Goal: Information Seeking & Learning: Check status

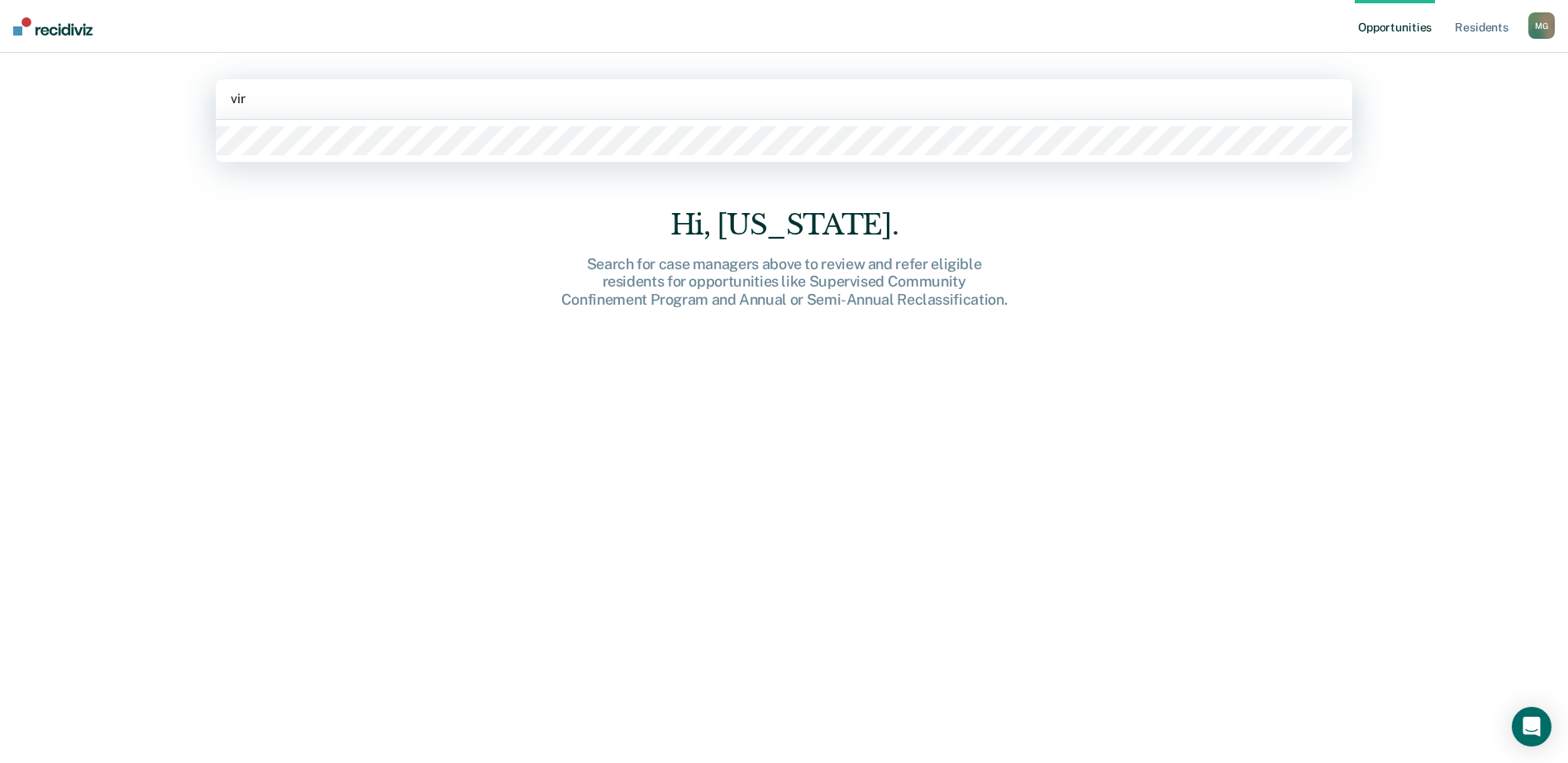
type input "virg"
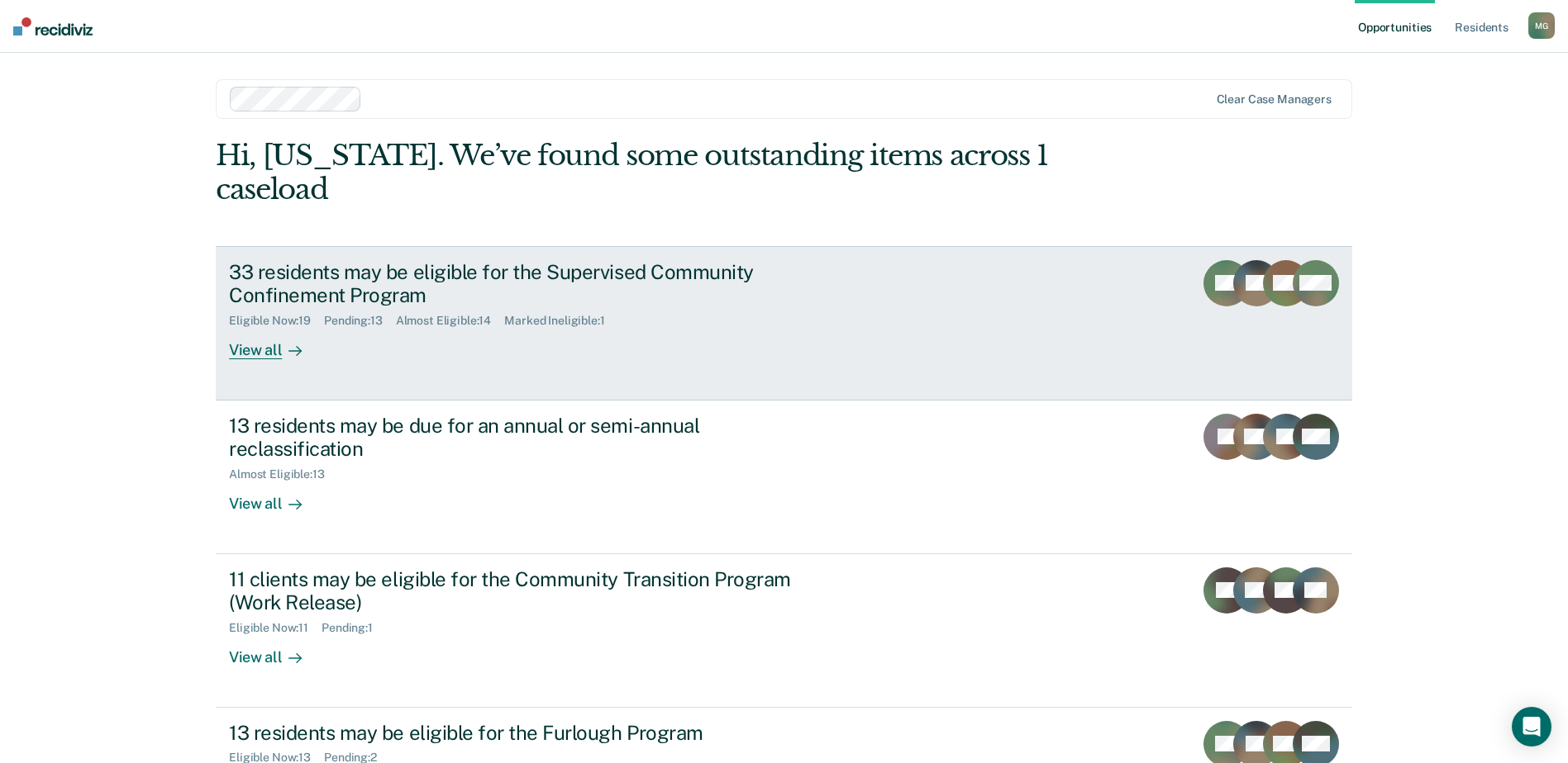
click at [258, 328] on div "View all" at bounding box center [275, 344] width 92 height 32
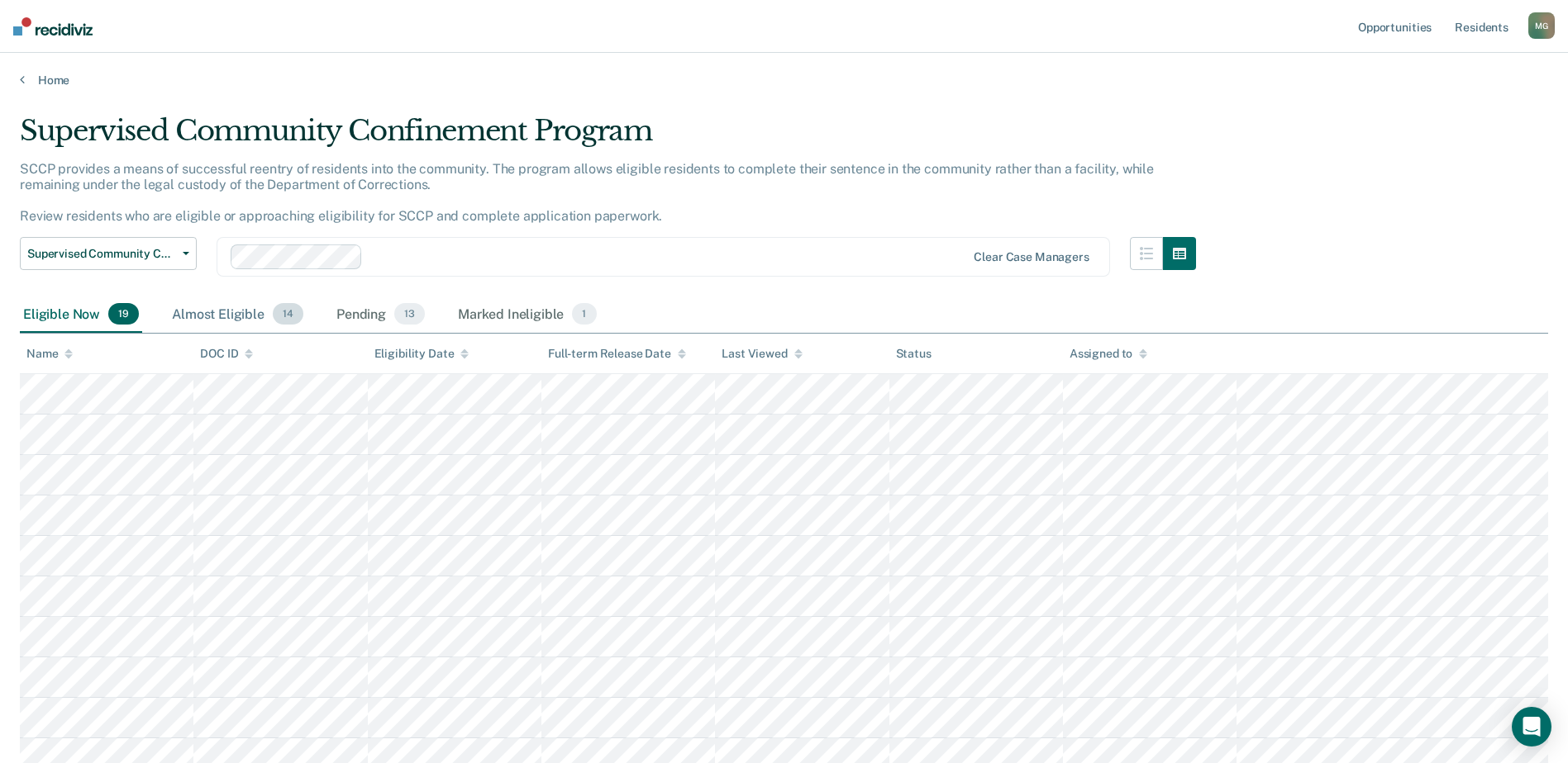
click at [229, 310] on div "Almost Eligible 14" at bounding box center [237, 315] width 138 height 37
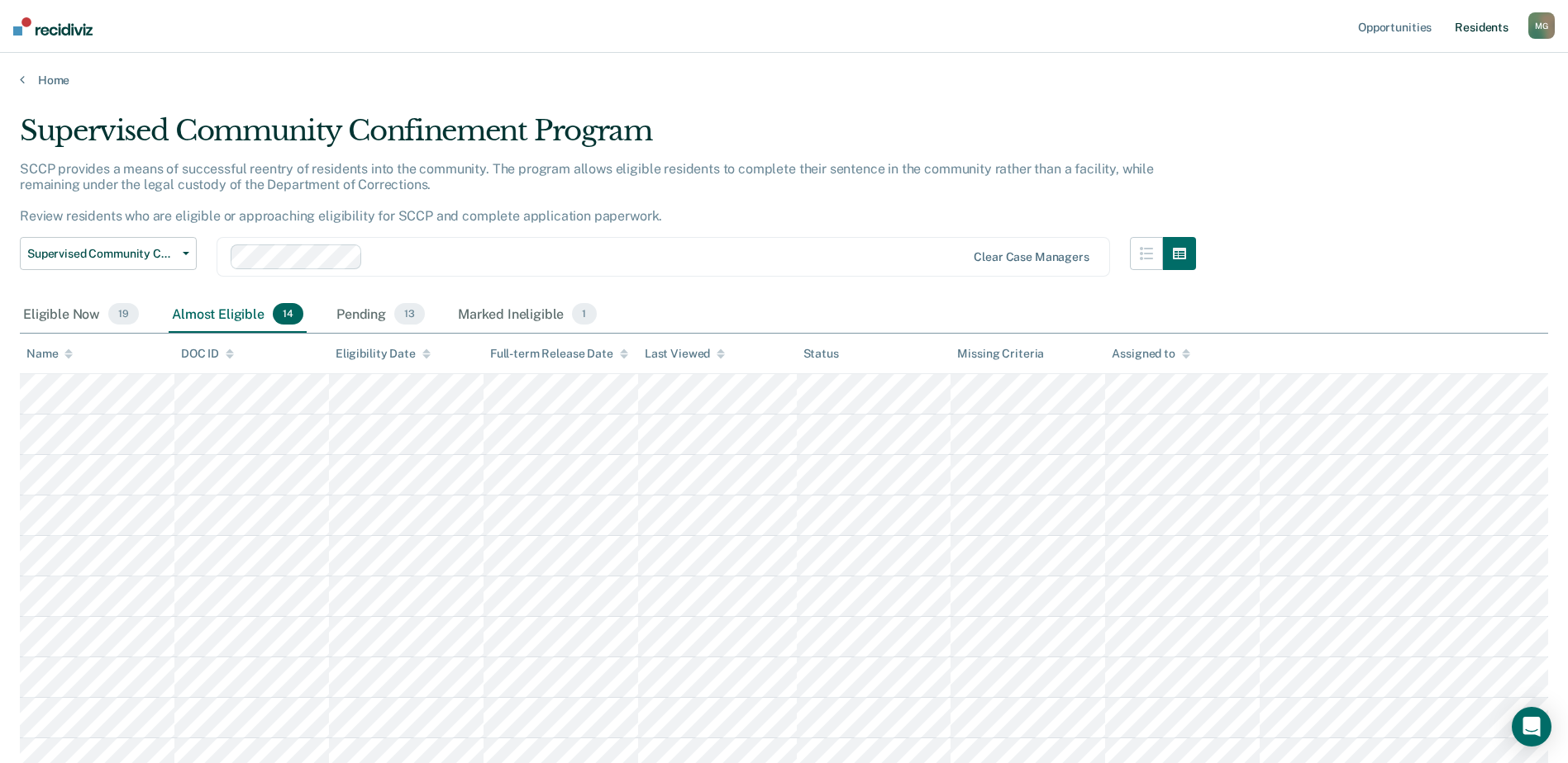
click at [1486, 34] on link "Resident s" at bounding box center [1482, 26] width 60 height 53
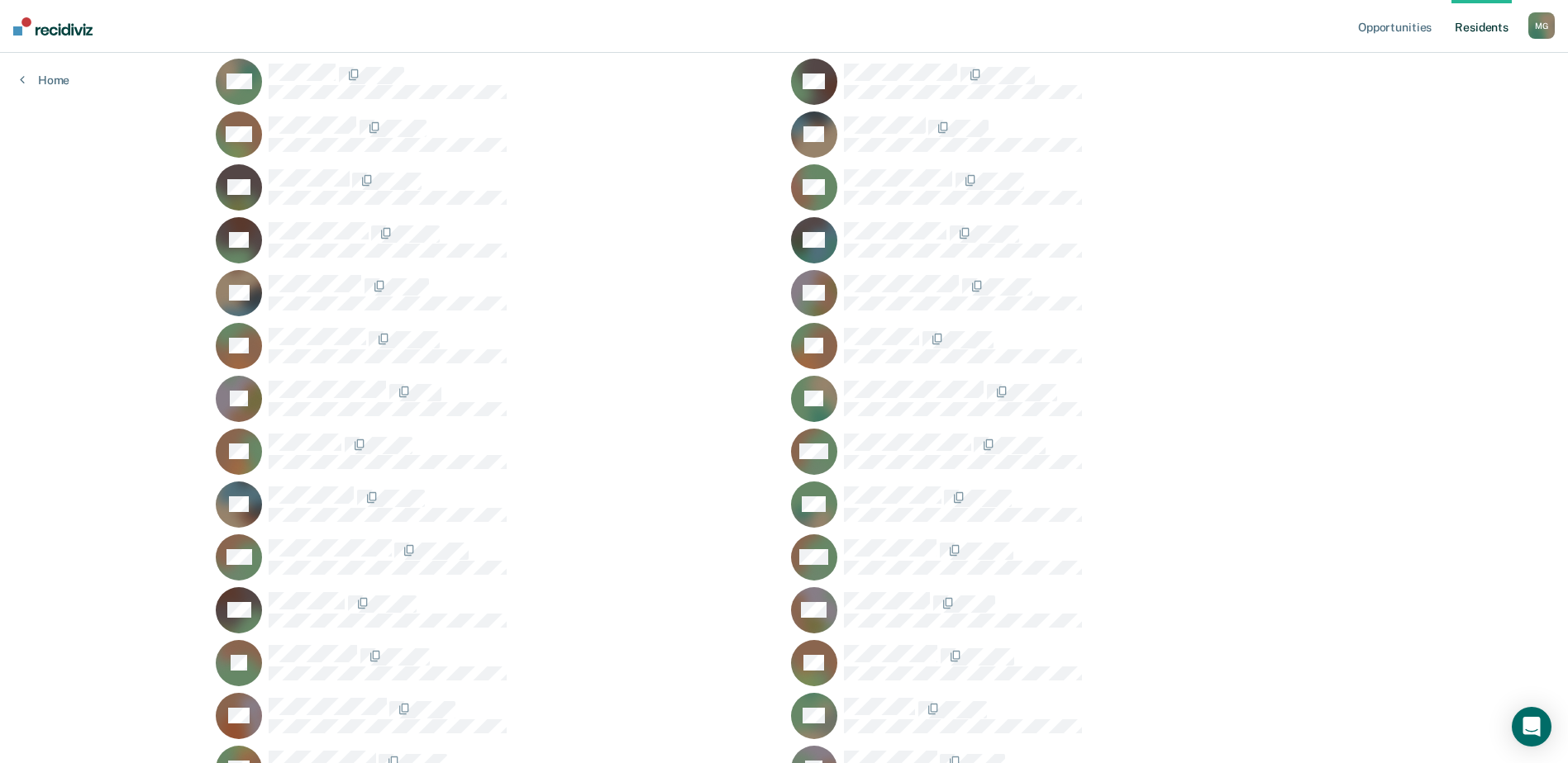
scroll to position [826, 0]
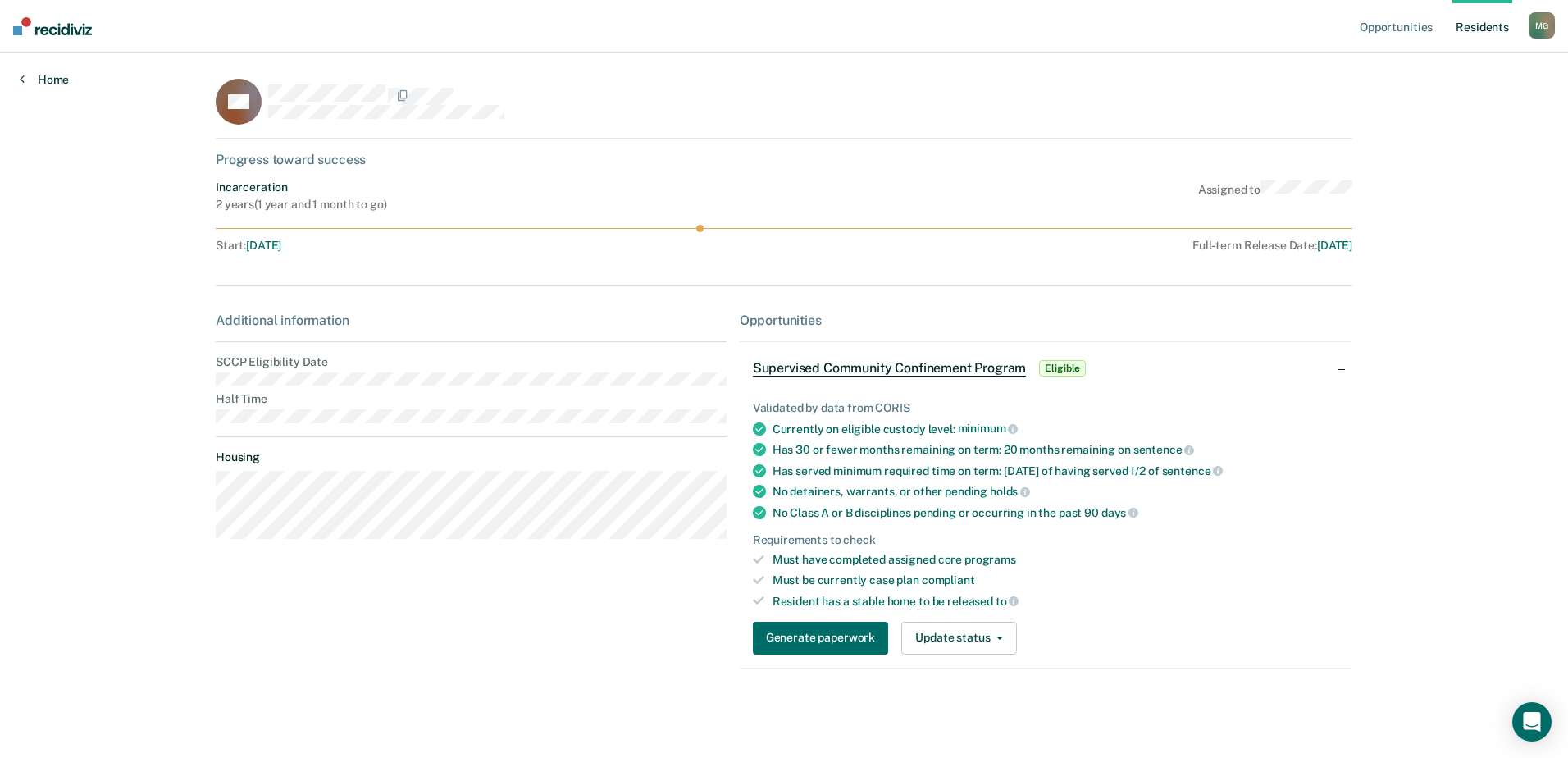
click at [28, 78] on link "Home" at bounding box center [44, 79] width 49 height 15
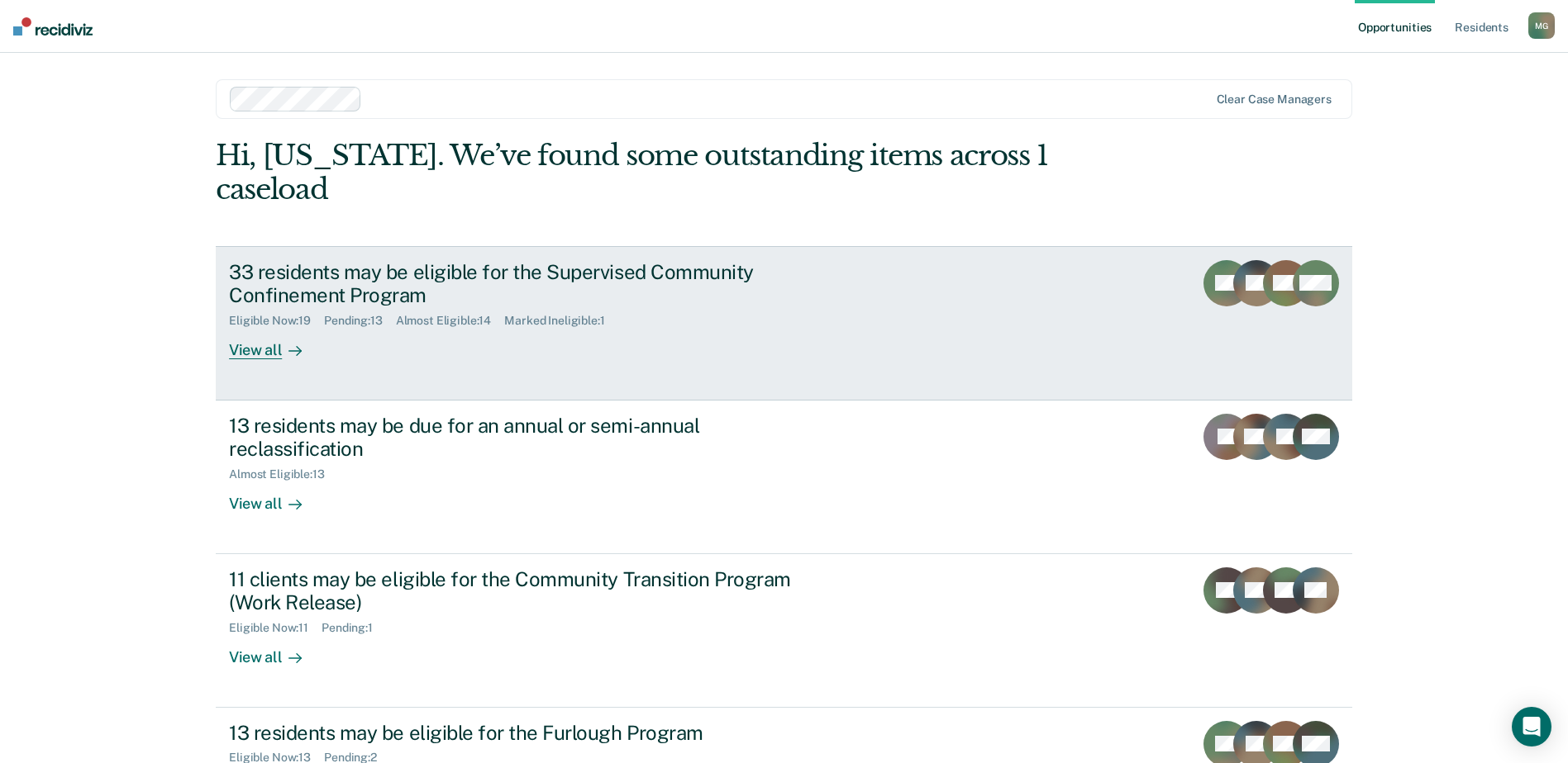
click at [240, 328] on div "View all" at bounding box center [275, 344] width 92 height 32
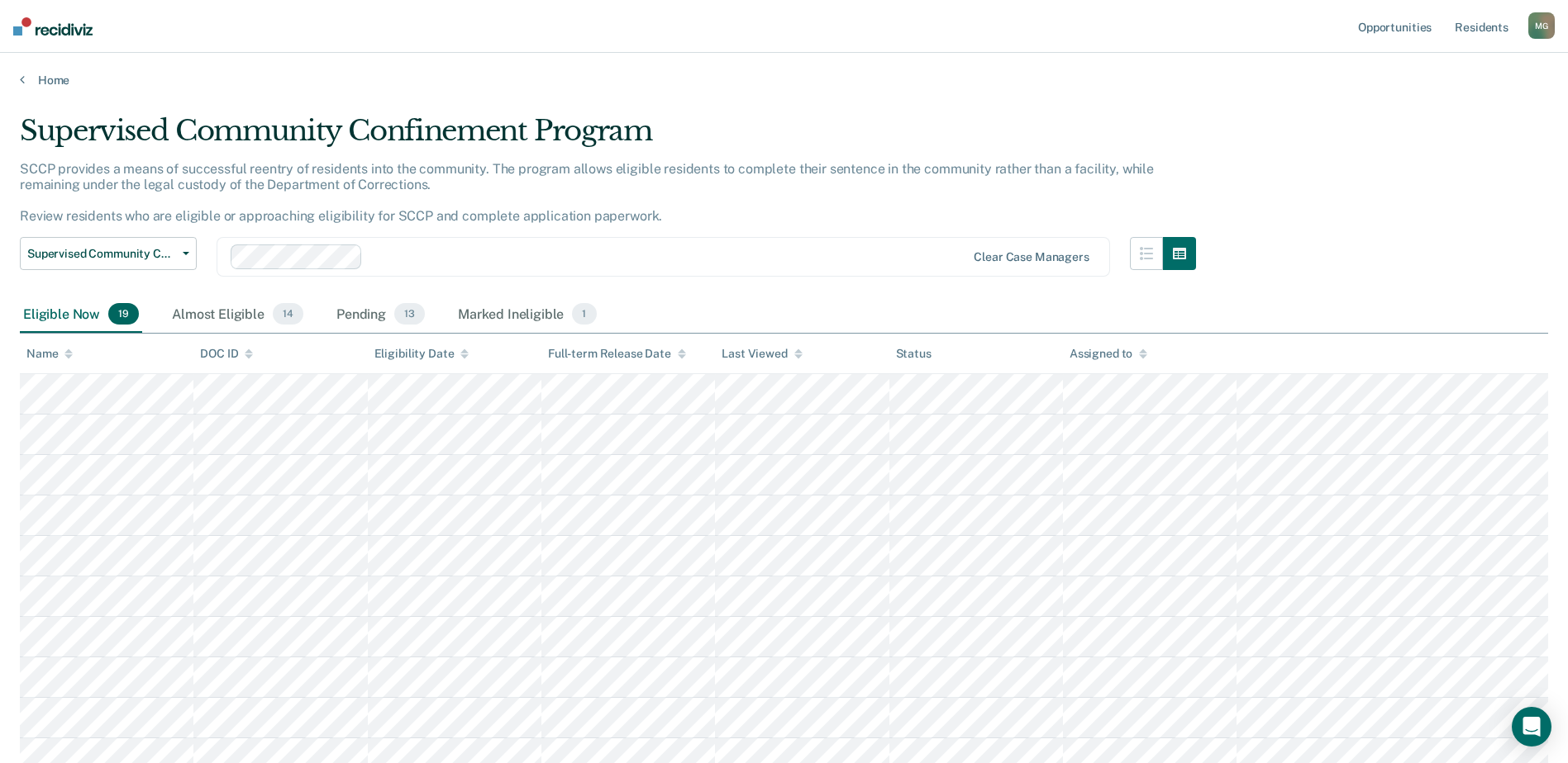
click at [67, 321] on div "Eligible Now 19" at bounding box center [81, 315] width 122 height 37
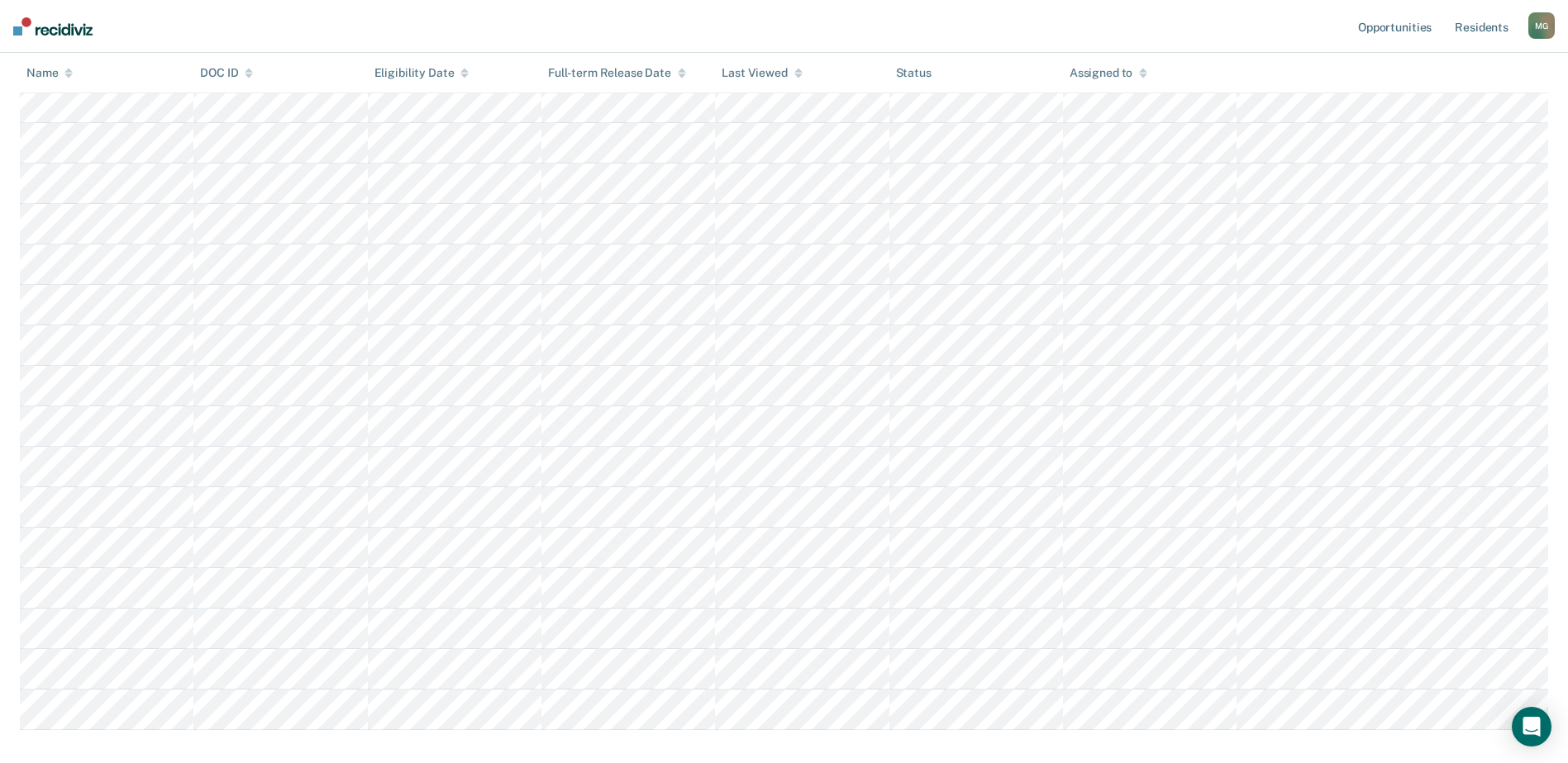
scroll to position [495, 0]
